Goal: Find specific page/section: Find specific page/section

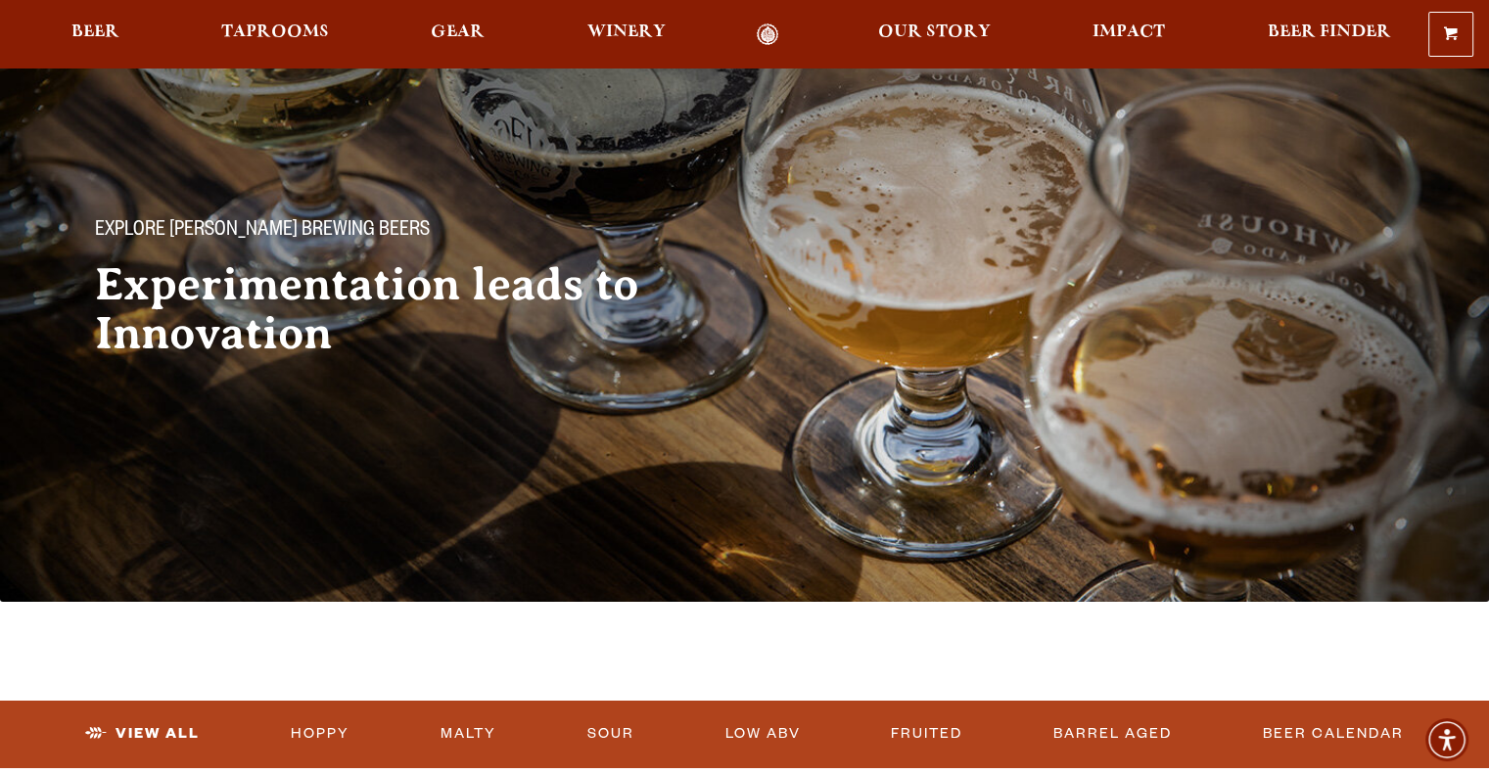
scroll to position [35, 0]
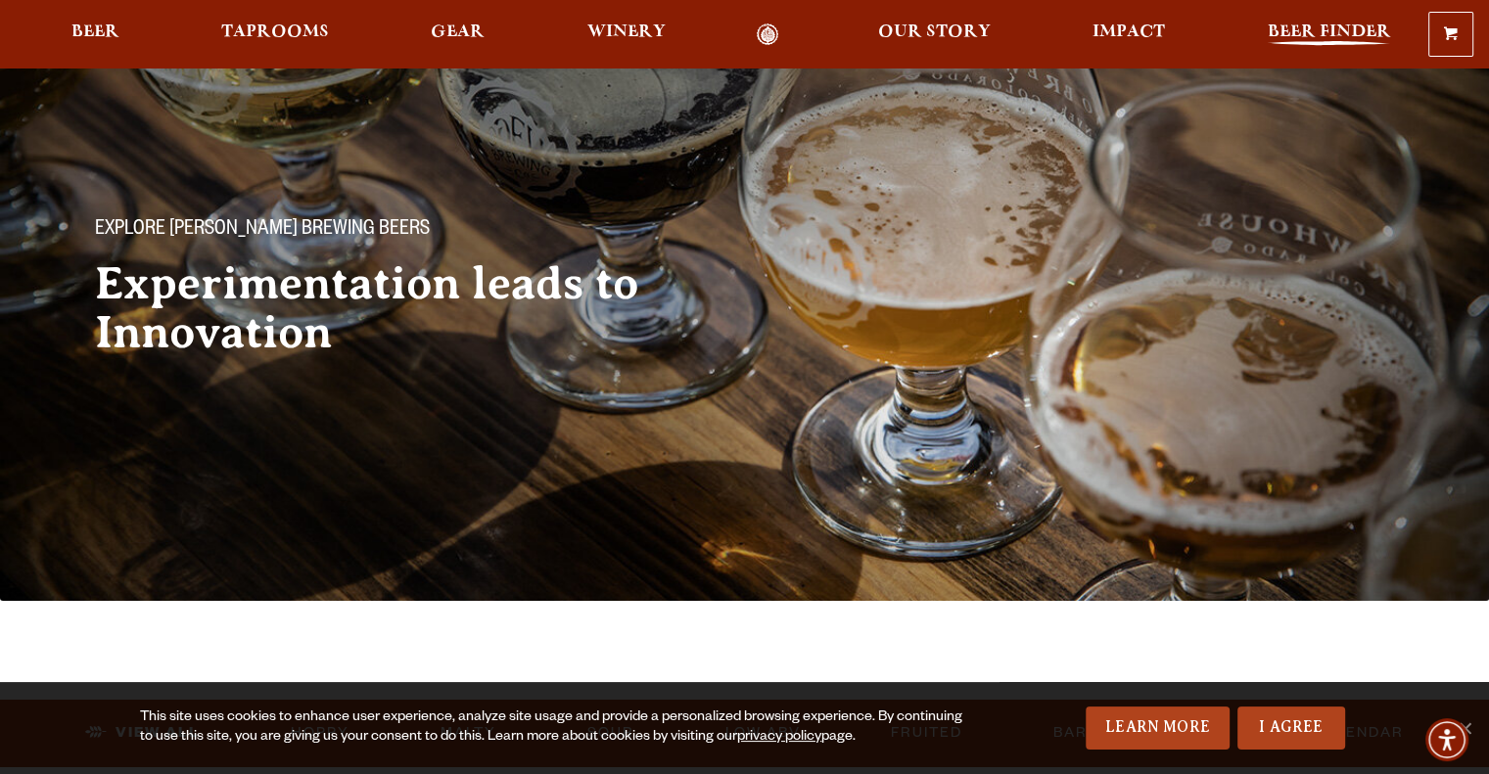
click at [1320, 36] on span "Beer Finder" at bounding box center [1328, 32] width 123 height 16
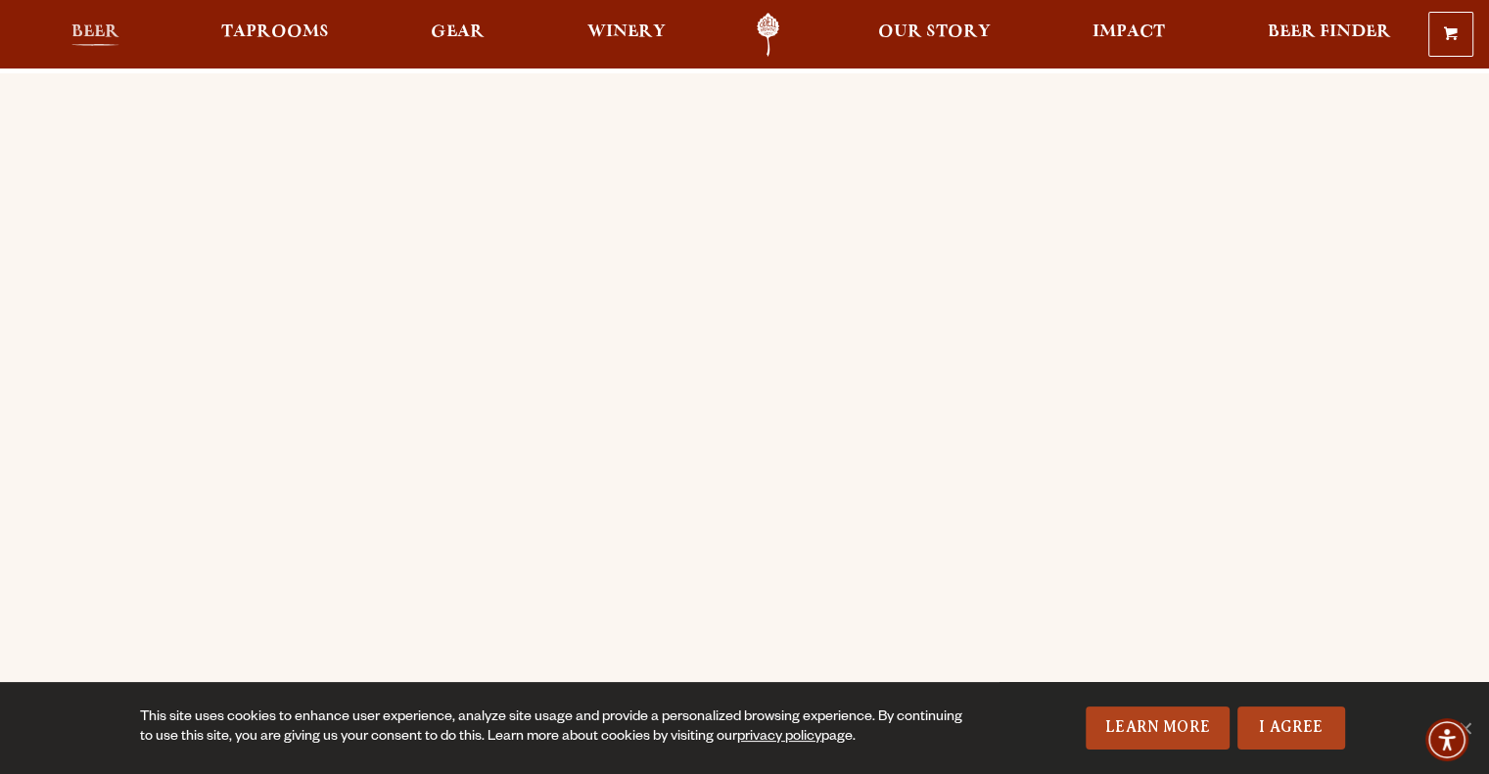
click at [81, 17] on link "Beer" at bounding box center [95, 35] width 73 height 44
